Goal: Check status: Check status

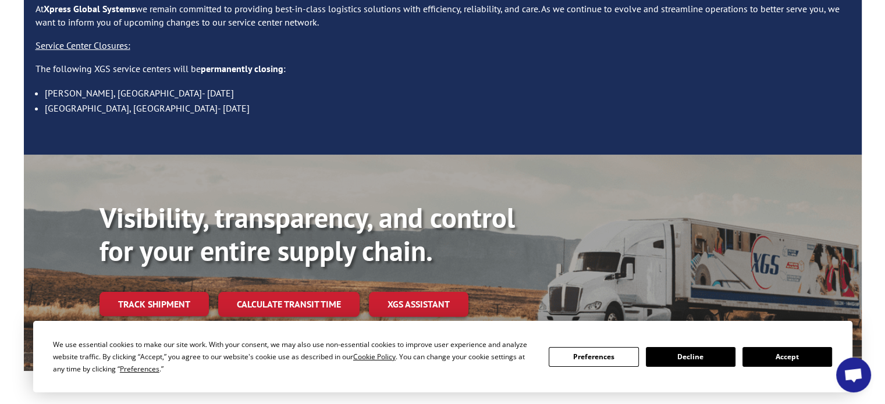
scroll to position [233, 0]
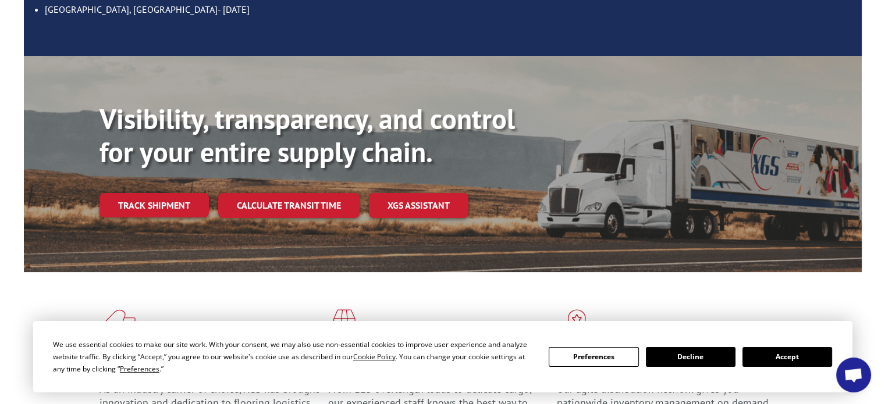
click at [132, 193] on link "Track shipment" at bounding box center [153, 205] width 109 height 24
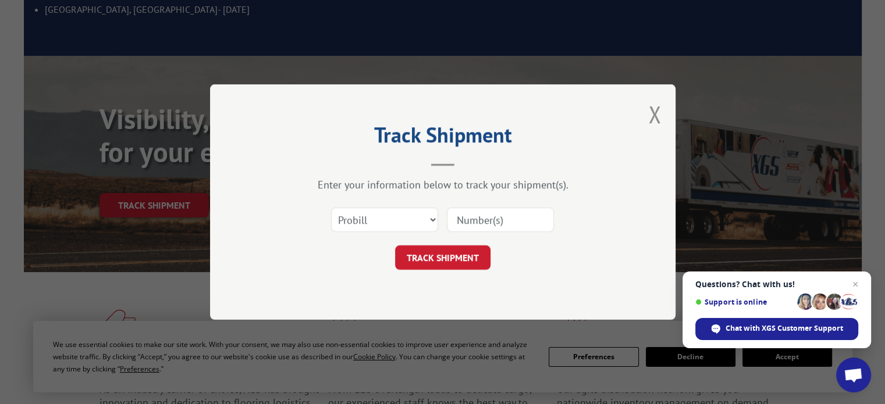
click at [488, 212] on input at bounding box center [500, 220] width 107 height 24
paste input "16955809"
type input "16955809"
click at [456, 270] on div "Track Shipment Enter your information below to track your shipment(s). Select c…" at bounding box center [442, 202] width 465 height 236
click at [455, 261] on button "TRACK SHIPMENT" at bounding box center [442, 258] width 95 height 24
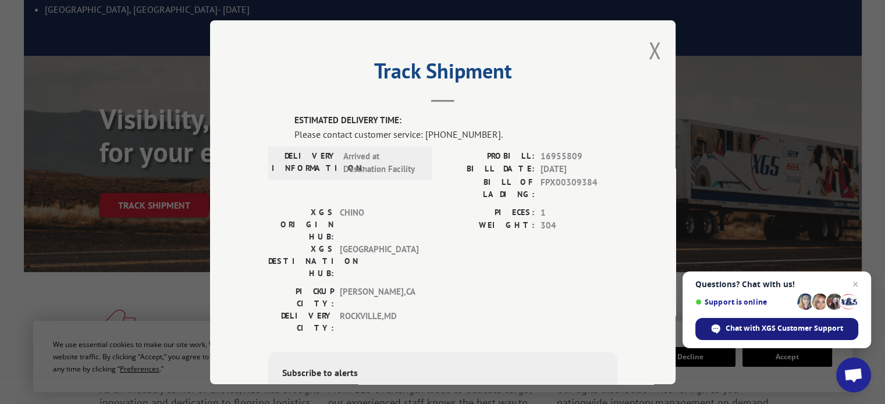
click at [732, 333] on span "Chat with XGS Customer Support" at bounding box center [784, 328] width 118 height 10
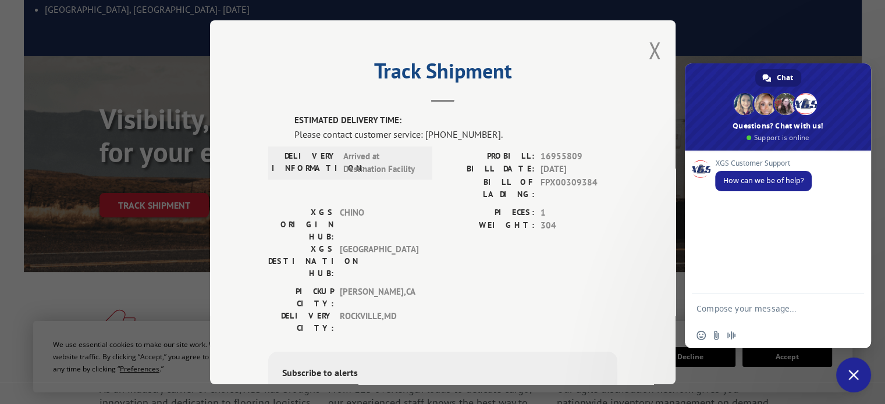
click at [735, 309] on textarea "Compose your message..." at bounding box center [766, 308] width 140 height 29
paste textarea "16955809"
type textarea "is there a delivery appt set for pro 16955809 ?"
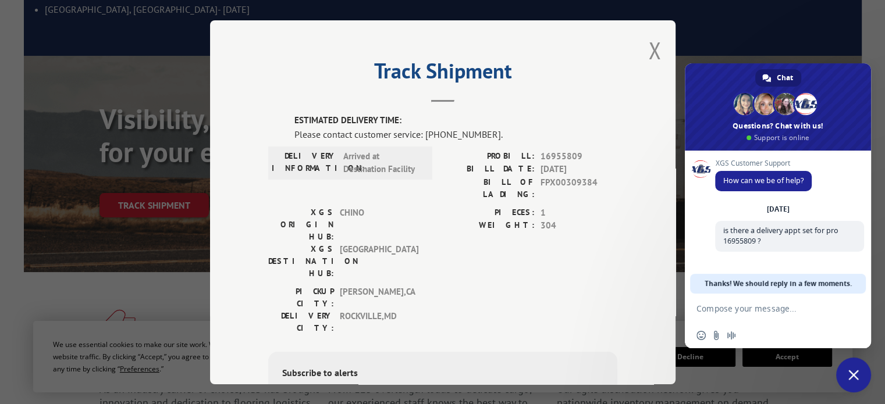
scroll to position [0, 0]
click at [641, 49] on div "Track Shipment ESTIMATED DELIVERY TIME: Please contact customer service: [PHONE…" at bounding box center [442, 202] width 465 height 364
click at [649, 44] on button "Close modal" at bounding box center [654, 50] width 13 height 31
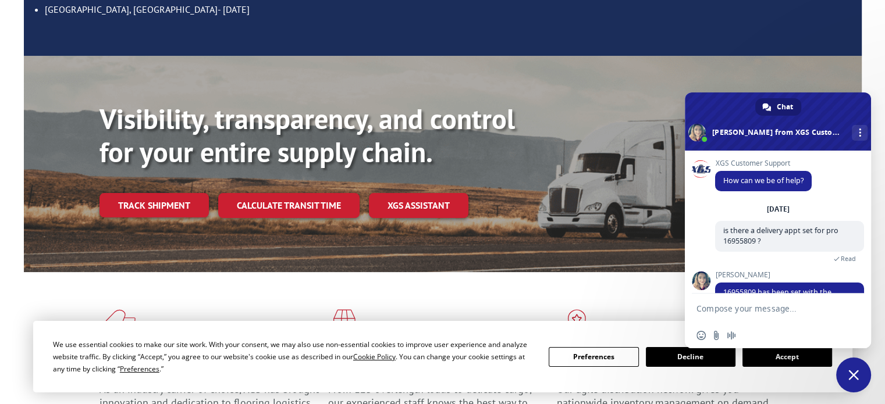
scroll to position [34, 0]
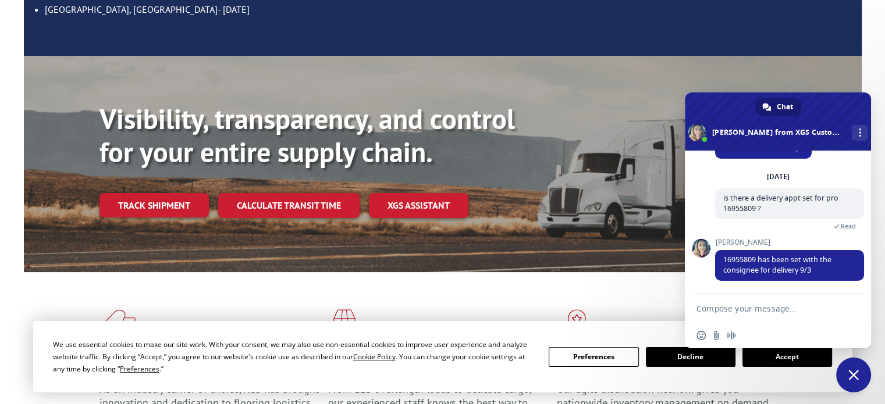
click at [763, 308] on textarea "Compose your message..." at bounding box center [766, 308] width 140 height 29
type textarea "Thanks!"
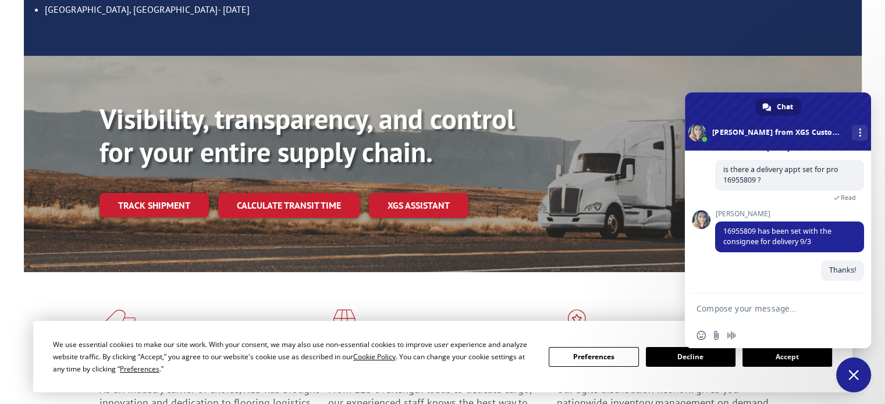
scroll to position [63, 0]
drag, startPoint x: 722, startPoint y: 230, endPoint x: 814, endPoint y: 248, distance: 93.7
click at [814, 248] on span "16955809 has been set with the consignee for delivery 9/3" at bounding box center [789, 237] width 149 height 31
copy span "16955809 has been set with the consignee for delivery 9/3"
